Goal: Transaction & Acquisition: Book appointment/travel/reservation

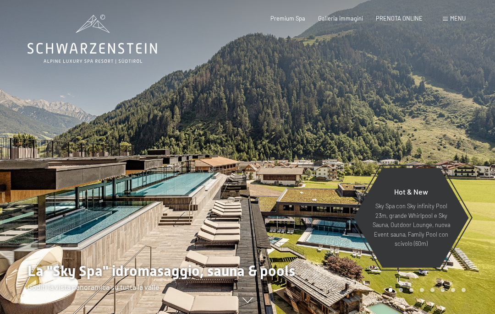
click at [400, 15] on div "Prenotazione Richiesta Premium Spa Galleria immagini PRENOTA ONLINE Menu DE IT …" at bounding box center [354, 19] width 221 height 8
click at [400, 20] on span "PRENOTA ONLINE" at bounding box center [399, 18] width 47 height 7
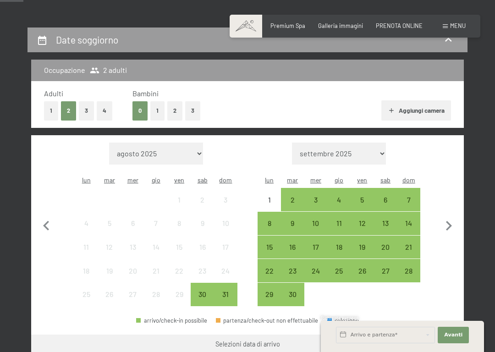
scroll to position [156, 0]
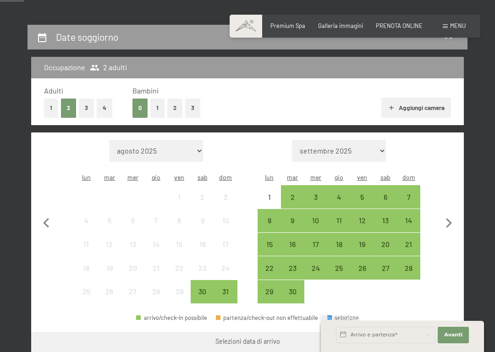
click at [448, 220] on icon "button" at bounding box center [449, 223] width 6 height 10
select select "[DATE]"
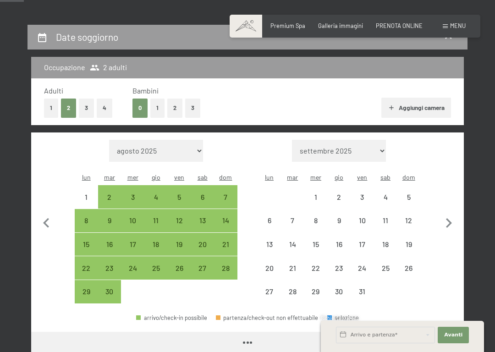
select select "[DATE]"
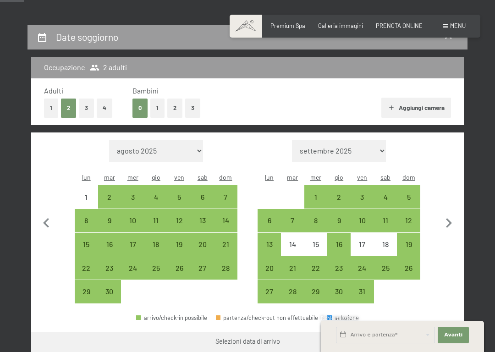
click at [364, 193] on div "3" at bounding box center [362, 204] width 22 height 22
select select "[DATE]"
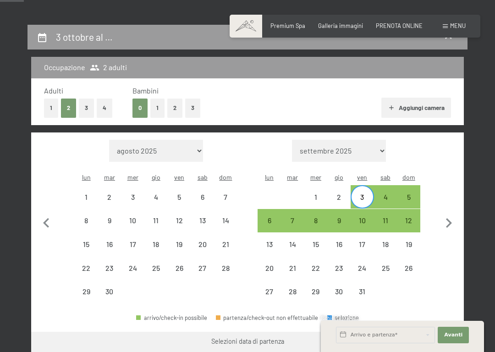
click at [412, 193] on div "5" at bounding box center [409, 204] width 22 height 22
select select "[DATE]"
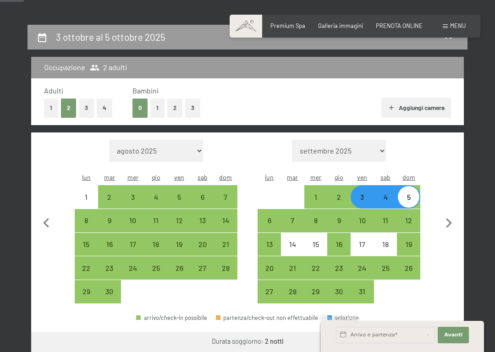
click at [423, 106] on button "Aggiungi camera" at bounding box center [415, 108] width 69 height 20
select select "[DATE]"
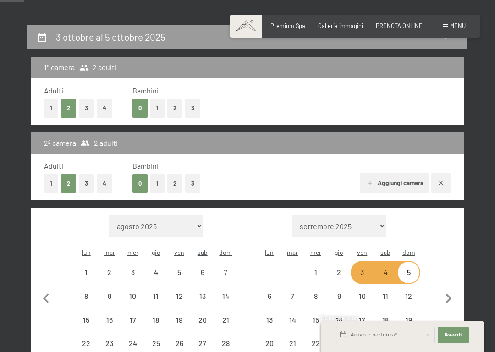
select select "[DATE]"
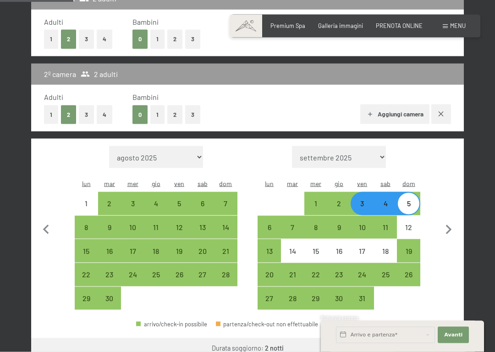
scroll to position [226, 0]
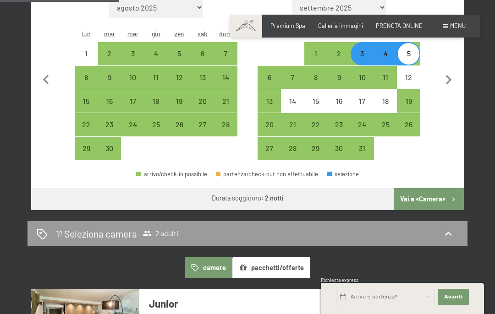
click at [437, 189] on button "Vai a «Camera»" at bounding box center [429, 199] width 70 height 22
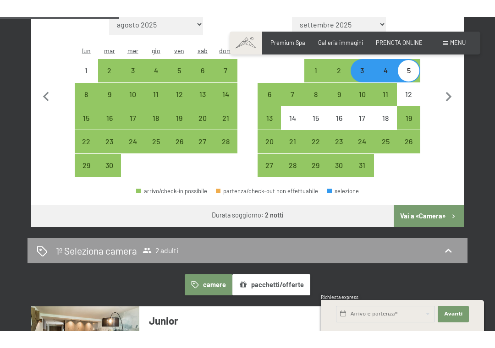
scroll to position [180, 0]
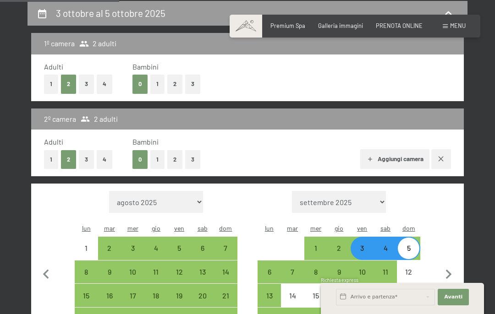
select select "[DATE]"
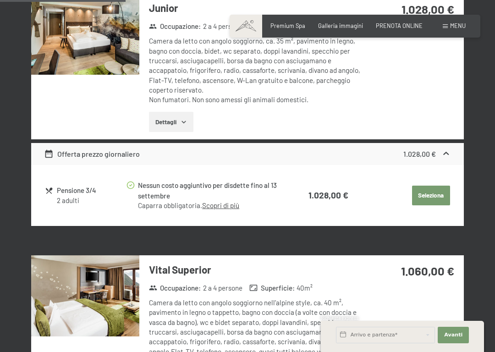
click at [435, 192] on button "Seleziona" at bounding box center [431, 196] width 38 height 20
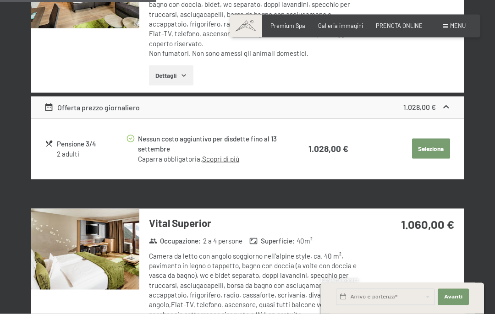
click at [432, 142] on button "Seleziona" at bounding box center [431, 149] width 38 height 20
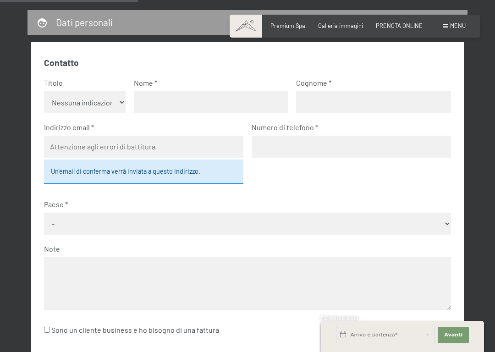
scroll to position [280, 0]
